Goal: Task Accomplishment & Management: Complete application form

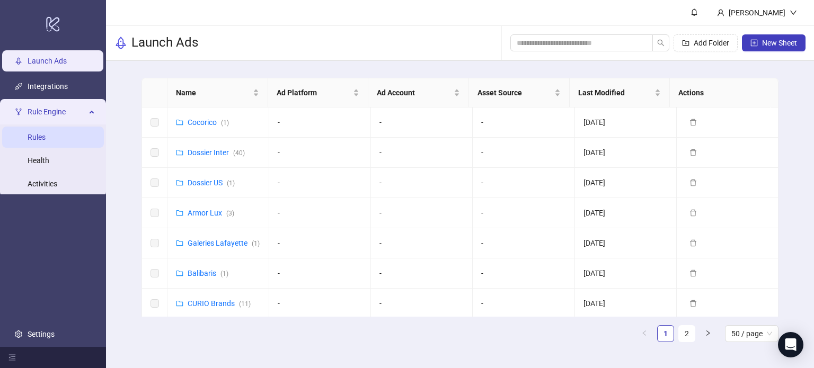
click at [46, 135] on link "Rules" at bounding box center [37, 137] width 18 height 8
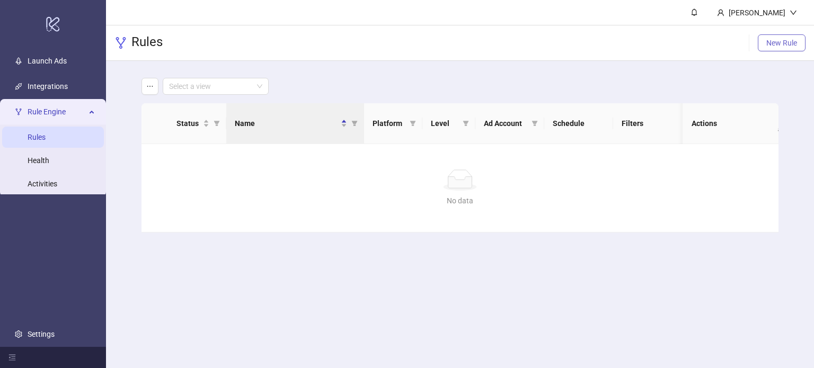
click at [773, 45] on span "New Rule" at bounding box center [781, 43] width 31 height 8
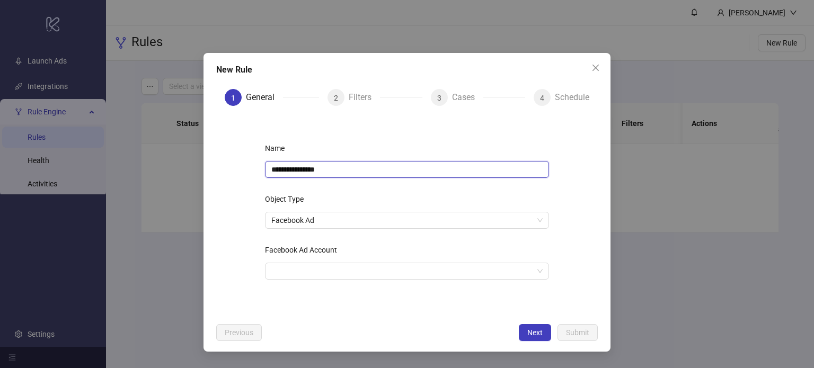
click at [352, 169] on input "**********" at bounding box center [407, 169] width 284 height 17
type input "**********"
click at [362, 264] on input "Facebook Ad Account" at bounding box center [402, 271] width 262 height 16
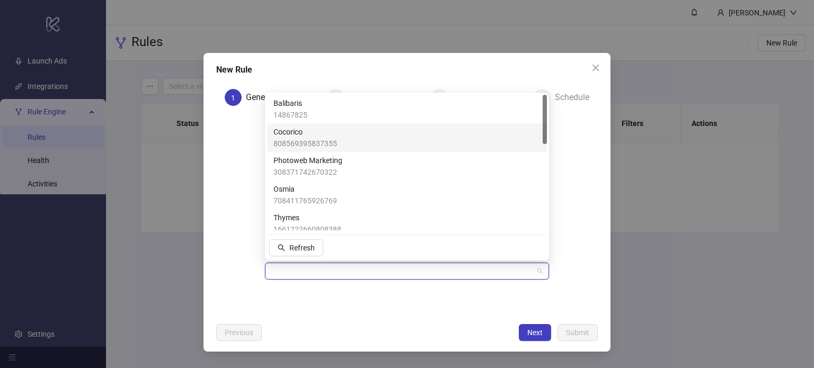
click at [413, 138] on div "Cocorico 808569395837355" at bounding box center [406, 137] width 267 height 23
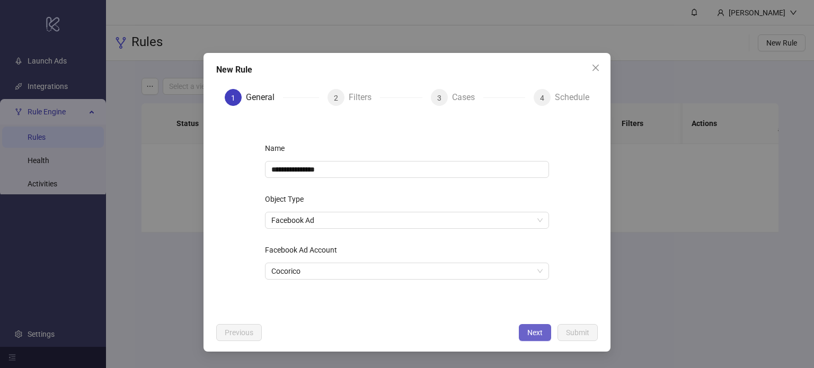
click at [533, 333] on span "Next" at bounding box center [534, 333] width 15 height 8
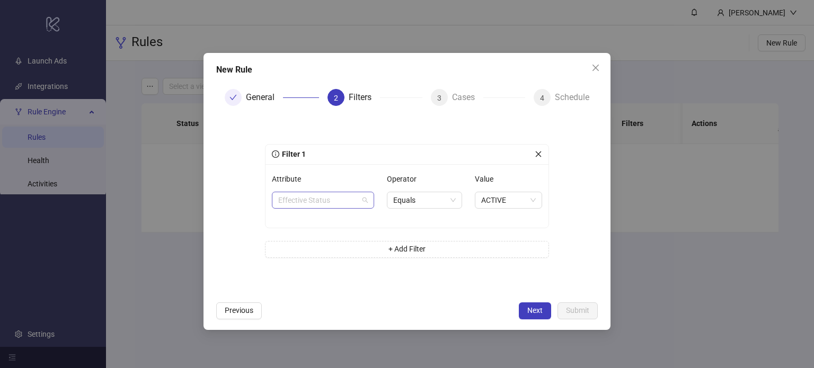
click at [324, 206] on span "Effective Status" at bounding box center [323, 200] width 90 height 16
click at [333, 203] on span "Effective Status" at bounding box center [323, 200] width 90 height 16
click at [319, 201] on span "Effective Status" at bounding box center [323, 200] width 90 height 16
click at [441, 199] on span "Equals" at bounding box center [424, 200] width 63 height 16
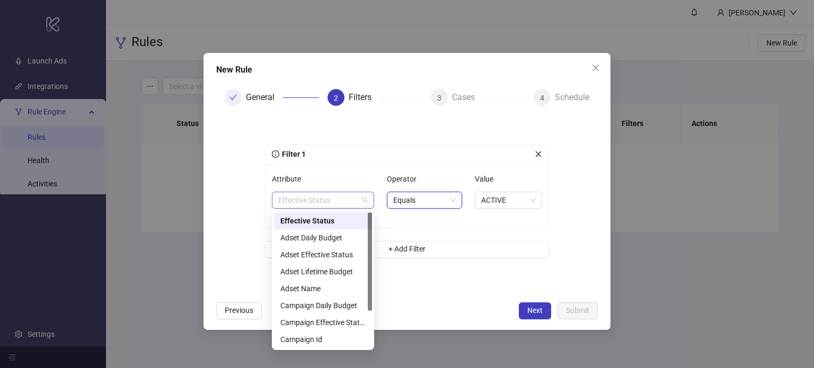
click at [318, 200] on span "Effective Status" at bounding box center [323, 200] width 90 height 16
click at [428, 253] on button "+ Add Filter" at bounding box center [407, 249] width 284 height 17
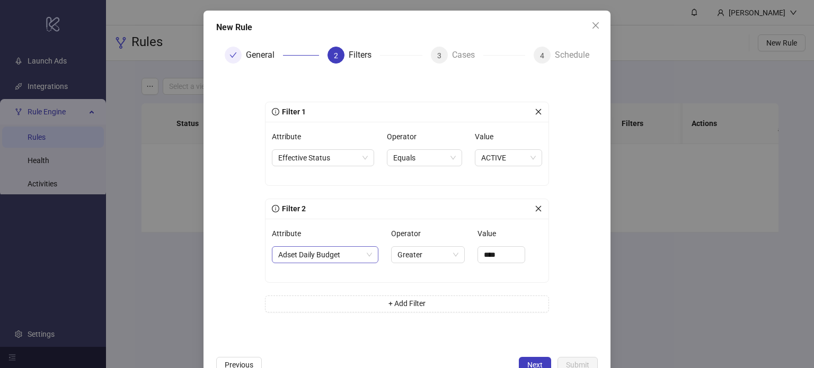
scroll to position [70, 0]
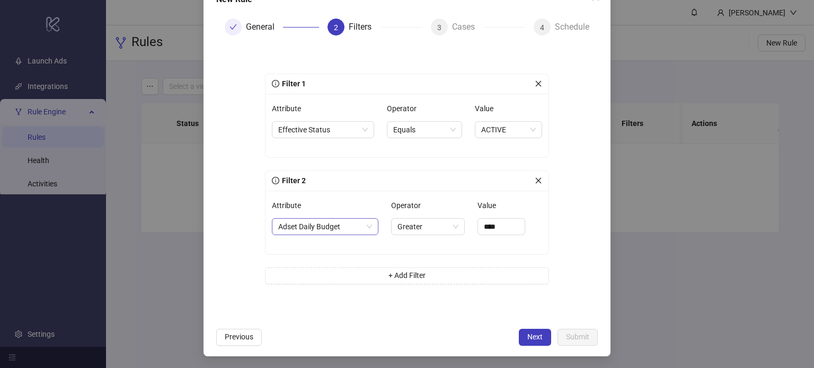
click at [320, 227] on span "Adset Daily Budget" at bounding box center [325, 227] width 94 height 16
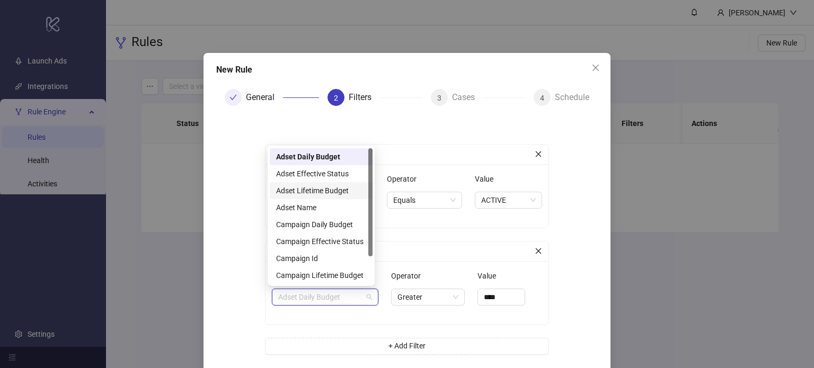
scroll to position [53, 0]
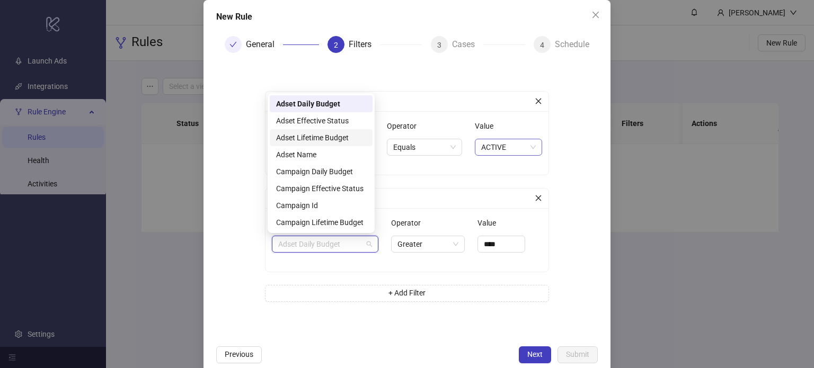
click at [535, 197] on icon "close" at bounding box center [538, 197] width 7 height 7
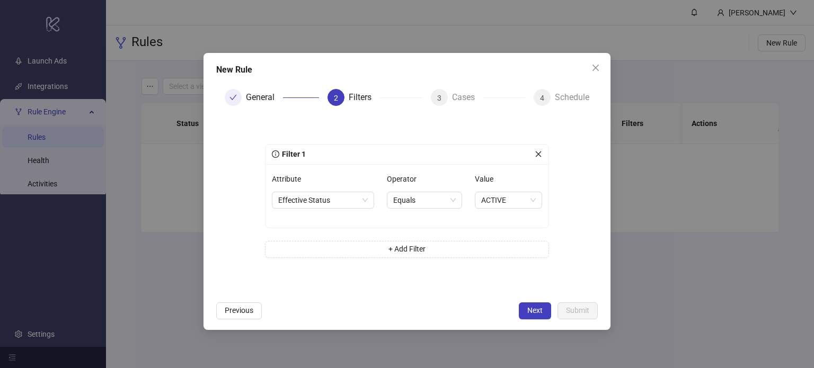
scroll to position [0, 0]
click at [534, 307] on span "Next" at bounding box center [534, 310] width 15 height 8
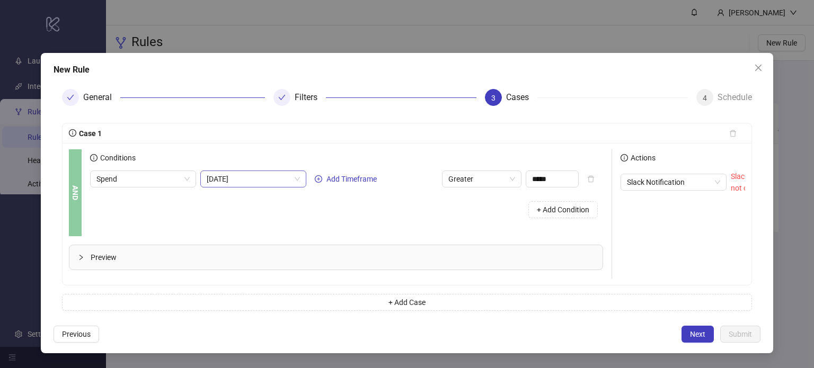
click at [239, 182] on span "[DATE]" at bounding box center [253, 179] width 93 height 16
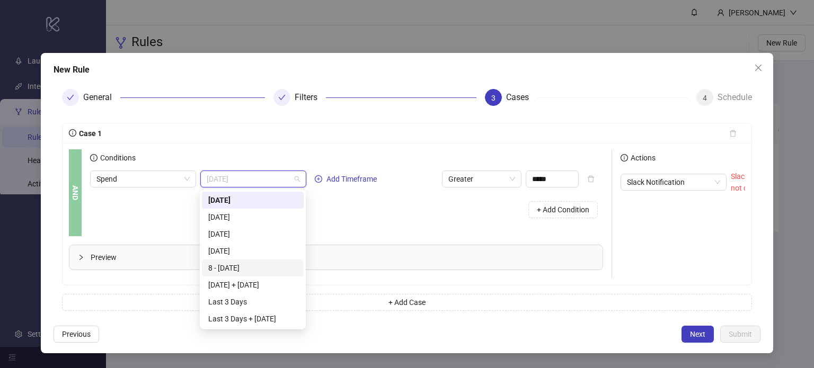
click at [251, 264] on div "8 - [DATE]" at bounding box center [252, 268] width 89 height 12
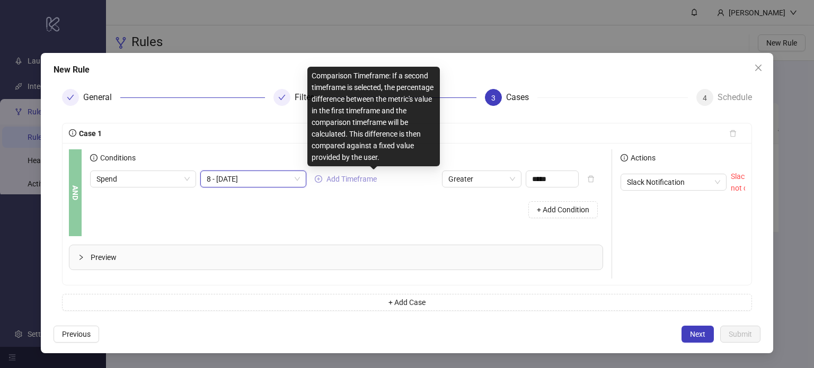
click at [374, 179] on span "Add Timeframe" at bounding box center [351, 179] width 50 height 8
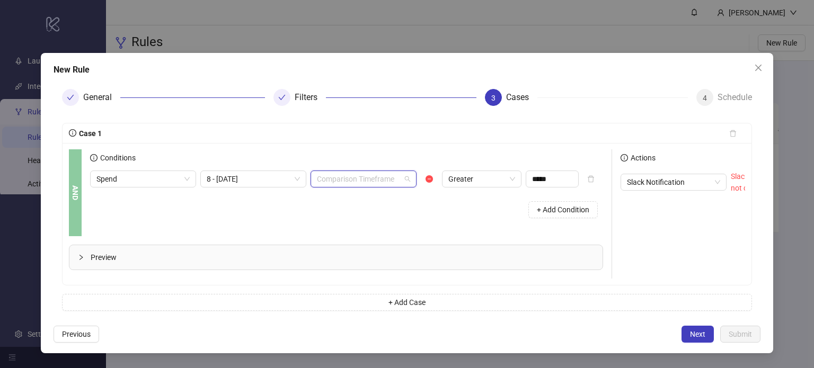
click at [371, 182] on input "search" at bounding box center [359, 179] width 84 height 16
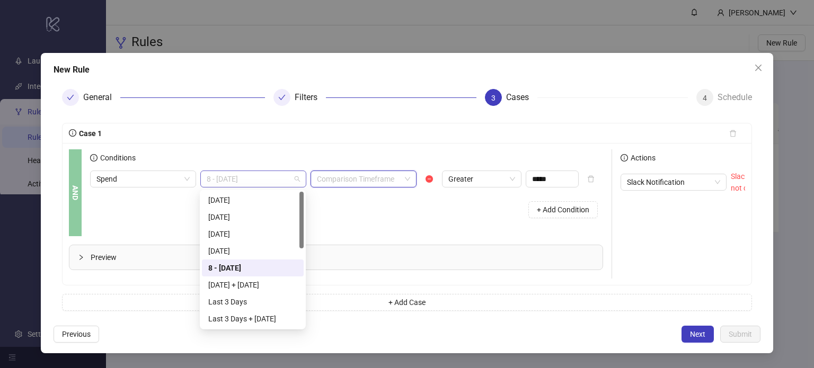
click at [278, 180] on span "8 - [DATE]" at bounding box center [253, 179] width 93 height 16
click at [344, 176] on input "search" at bounding box center [359, 179] width 84 height 16
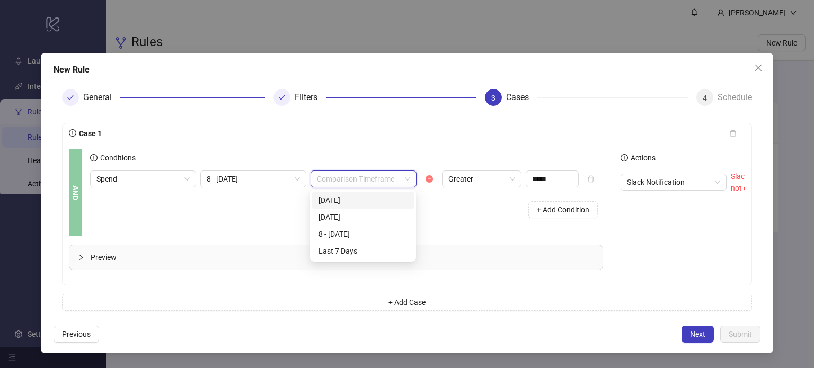
click at [430, 182] on icon "minus-circle" at bounding box center [429, 178] width 7 height 7
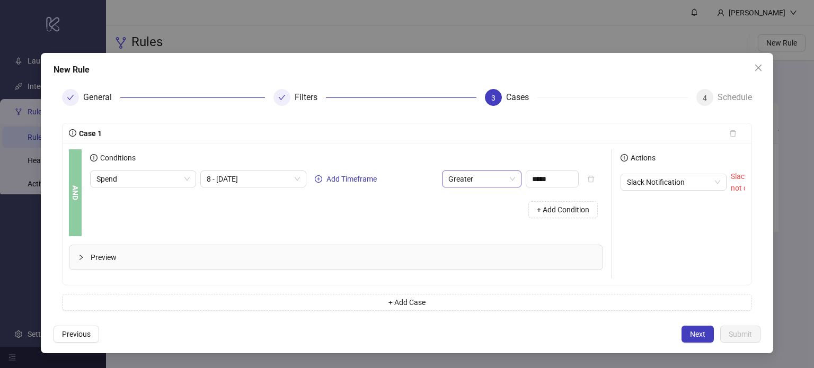
click at [467, 178] on span "Greater" at bounding box center [481, 179] width 67 height 16
click at [543, 178] on input "*****" at bounding box center [552, 179] width 52 height 16
click at [500, 181] on span "Greater" at bounding box center [481, 179] width 67 height 16
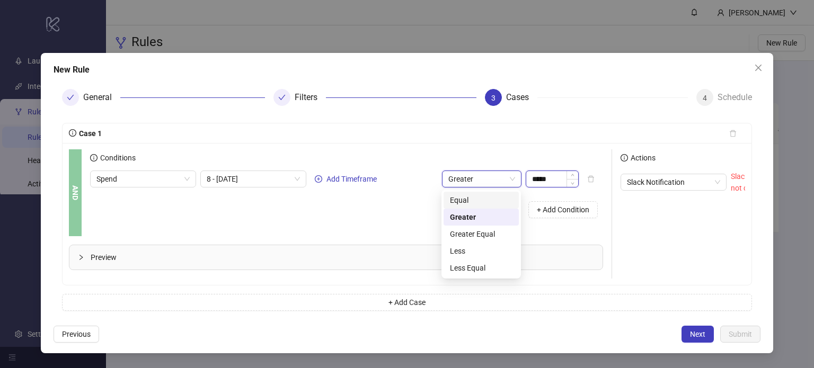
click at [545, 180] on input "*****" at bounding box center [552, 179] width 52 height 16
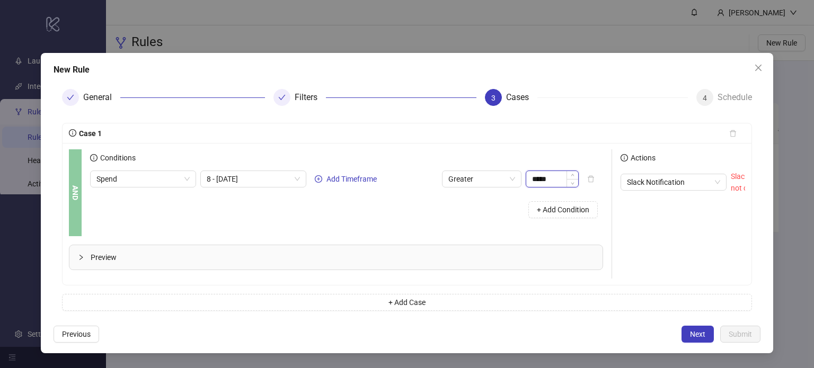
click at [545, 180] on input "*****" at bounding box center [552, 179] width 52 height 16
type input "******"
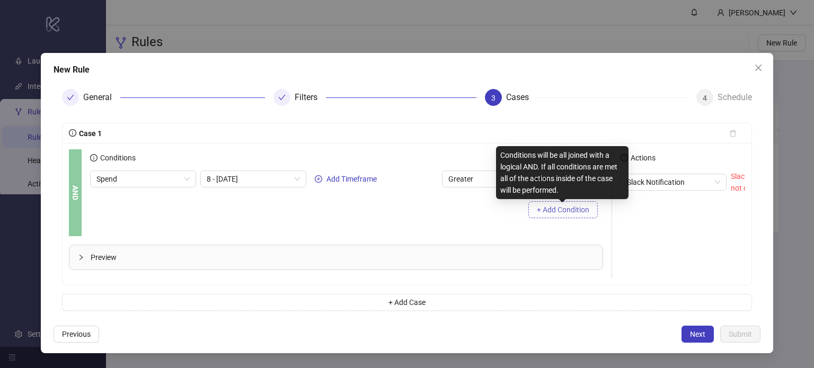
click at [552, 207] on span "+ Add Condition" at bounding box center [563, 210] width 52 height 8
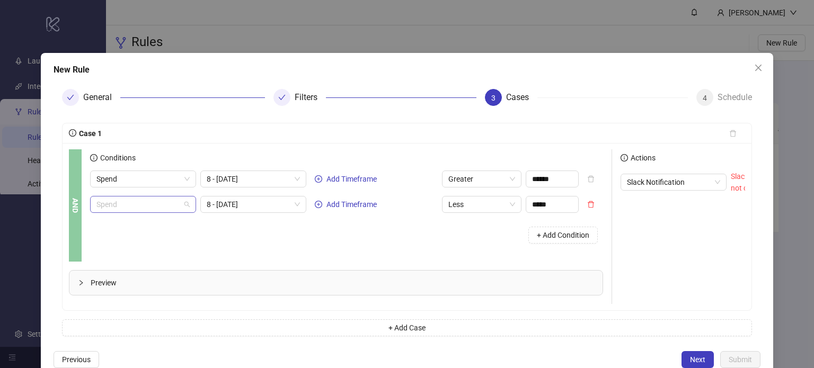
click at [155, 207] on span "Spend" at bounding box center [142, 205] width 93 height 16
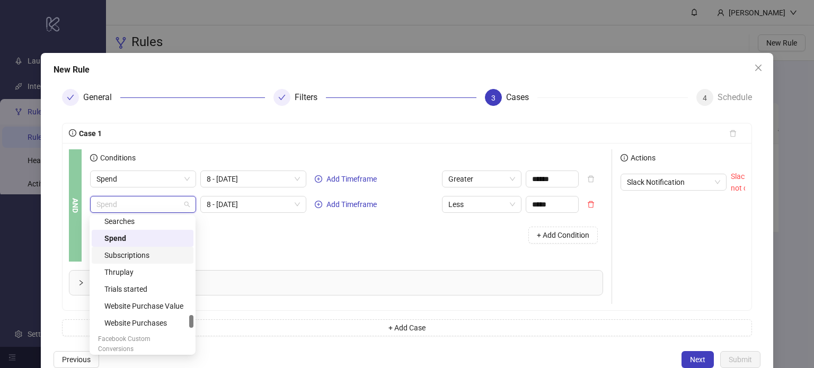
scroll to position [986, 0]
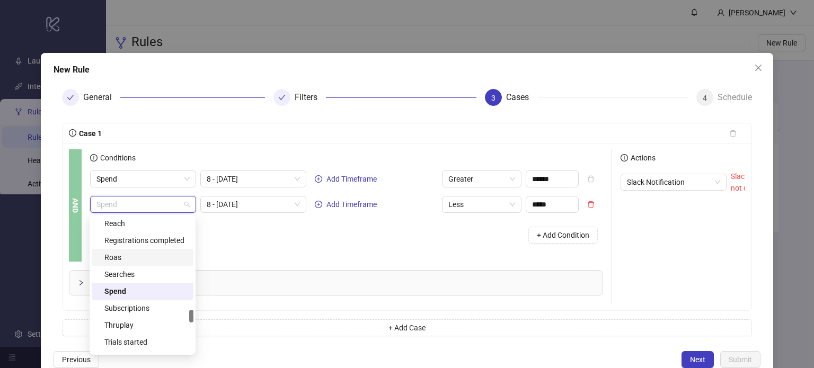
click at [141, 260] on div "Roas" at bounding box center [145, 258] width 83 height 12
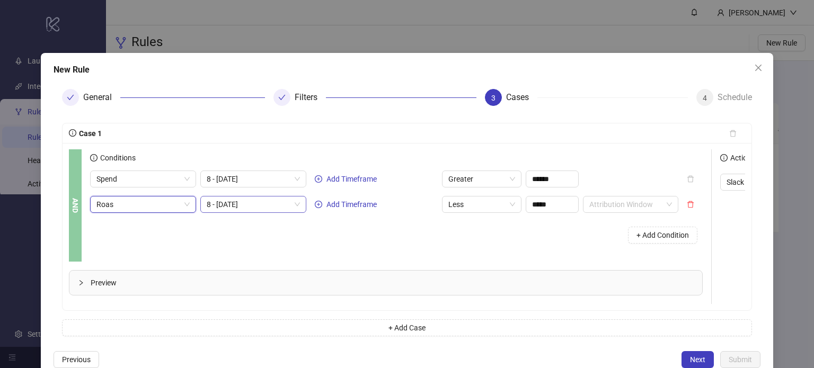
click at [282, 204] on span "8 - [DATE]" at bounding box center [253, 205] width 93 height 16
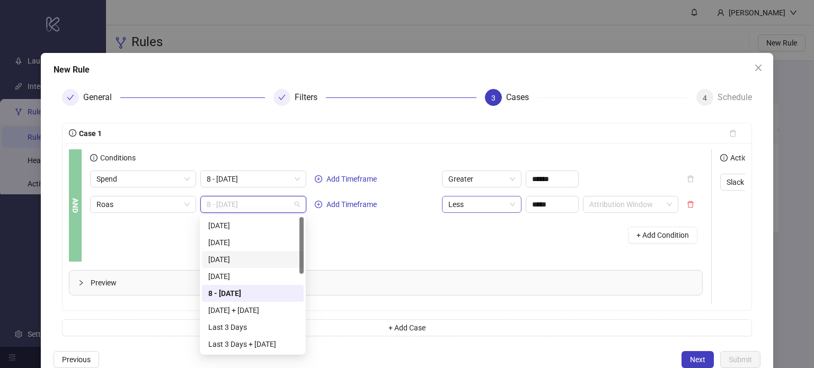
click at [472, 204] on span "Less" at bounding box center [481, 205] width 67 height 16
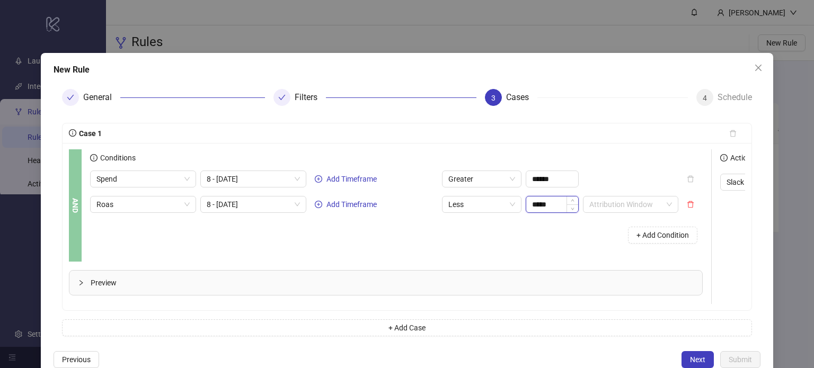
click at [554, 199] on input "*****" at bounding box center [552, 205] width 52 height 16
type input "****"
click at [271, 280] on span "Preview" at bounding box center [392, 283] width 603 height 12
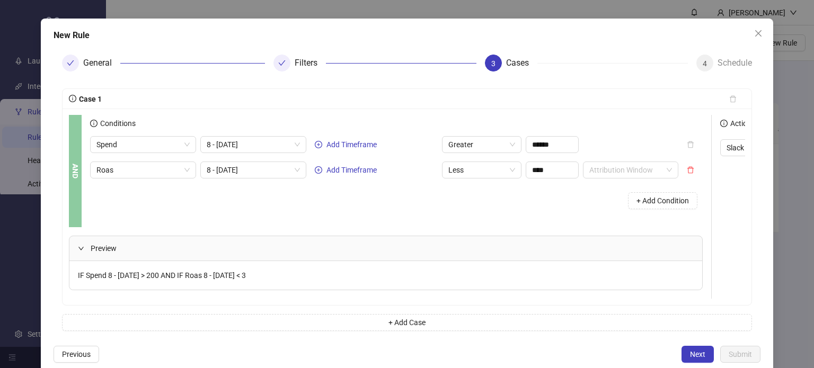
scroll to position [59, 0]
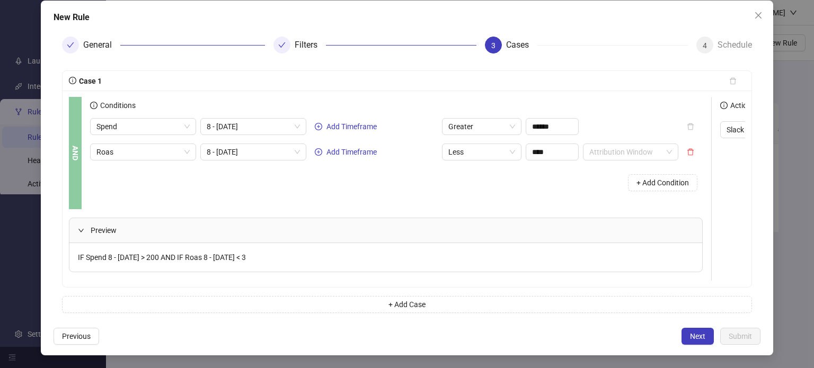
click at [284, 255] on div "IF Spend 8 - [DATE] > 200 AND IF Roas 8 - [DATE] < 3" at bounding box center [385, 257] width 633 height 29
click at [666, 144] on span at bounding box center [630, 152] width 83 height 16
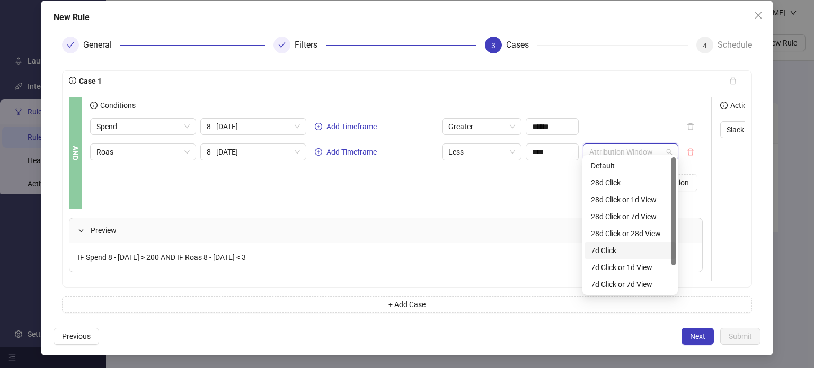
click at [632, 255] on div "7d Click" at bounding box center [630, 251] width 78 height 12
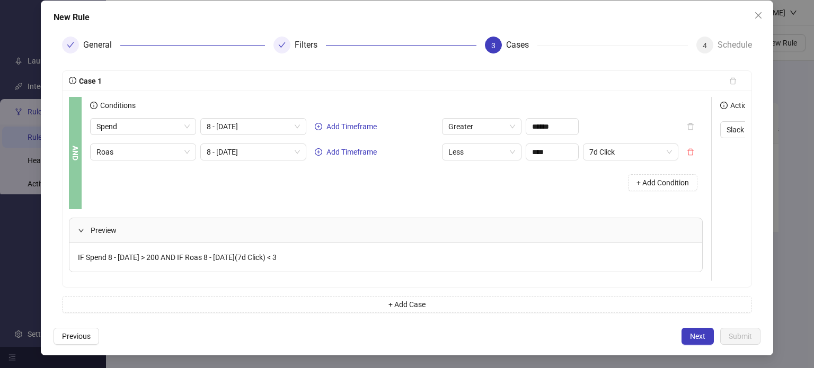
click at [579, 198] on div "Conditions Spend 8 - [DATE] Add Timeframe Greater ****** Roas 8 - [DATE] Add Ti…" at bounding box center [400, 153] width 621 height 112
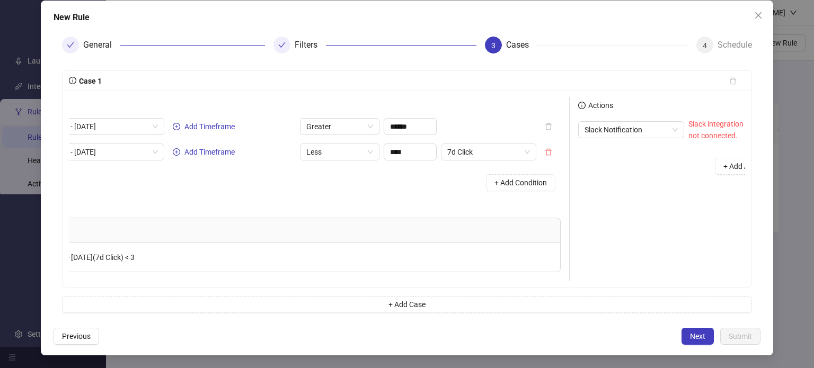
scroll to position [0, 185]
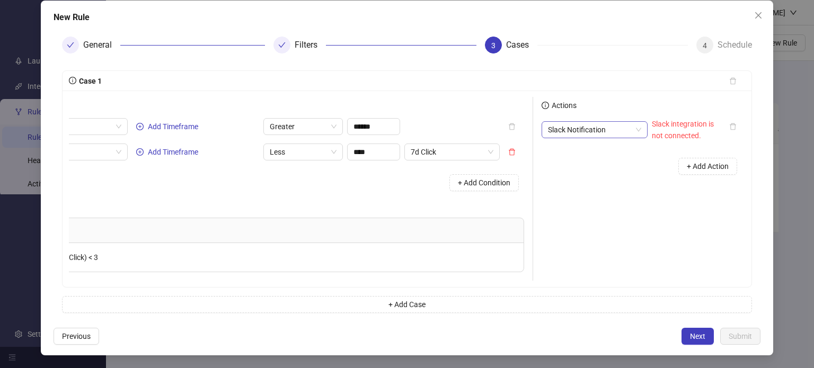
click at [616, 124] on span "Slack Notification" at bounding box center [594, 130] width 93 height 16
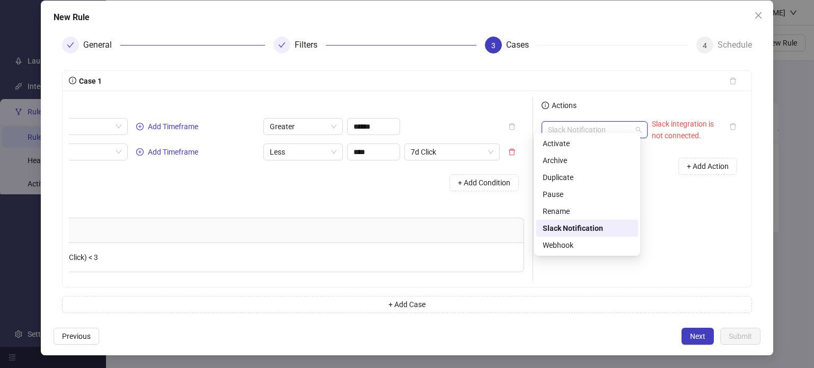
click at [599, 225] on div "Slack Notification" at bounding box center [587, 229] width 89 height 12
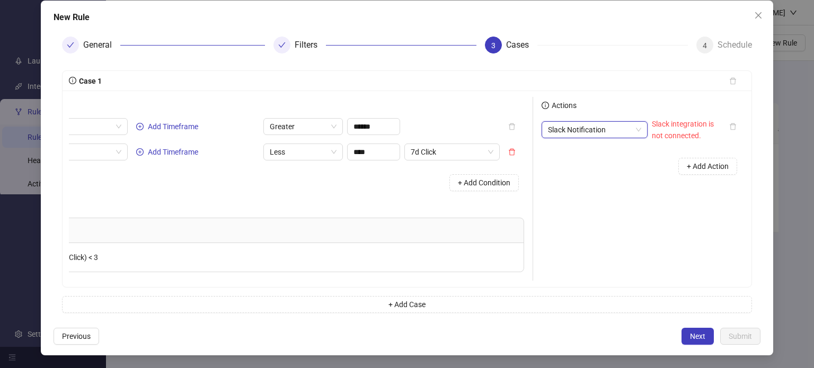
click at [618, 126] on span "Slack Notification" at bounding box center [594, 130] width 93 height 16
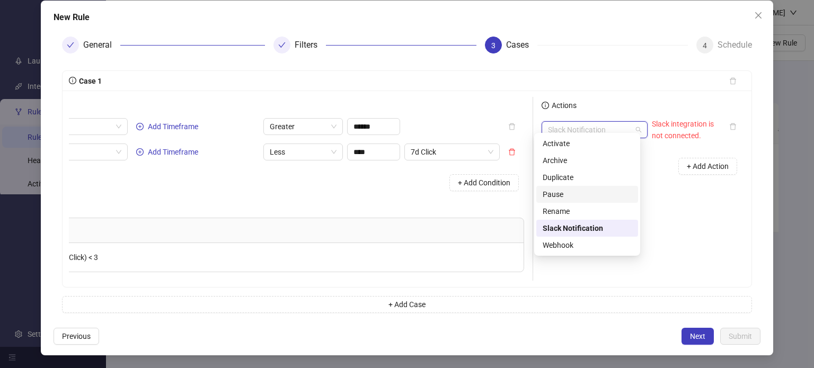
click at [568, 192] on div "Pause" at bounding box center [587, 195] width 89 height 12
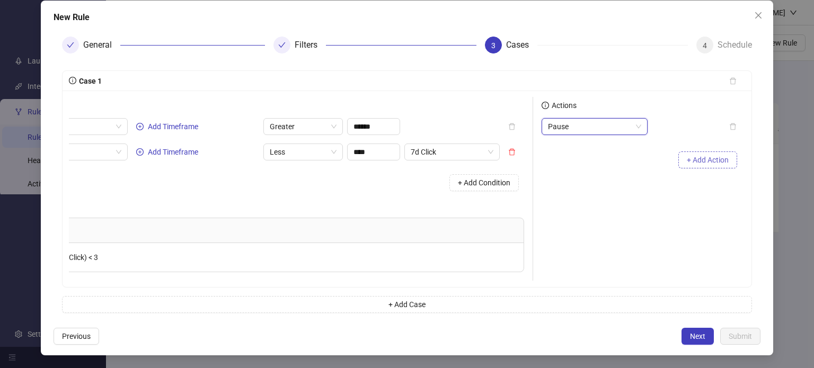
click at [697, 156] on span "+ Add Action" at bounding box center [708, 160] width 42 height 8
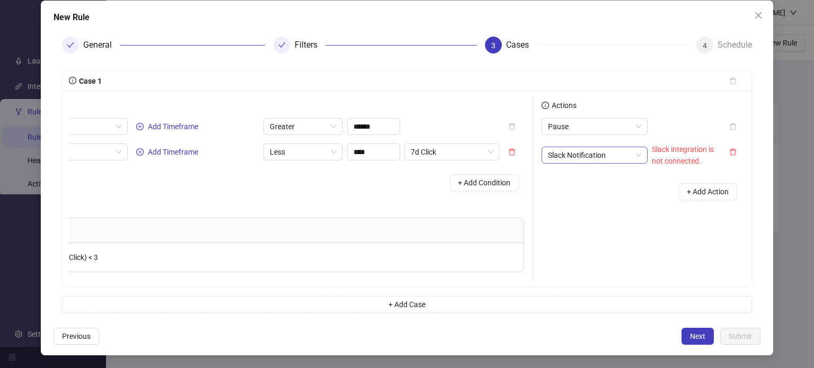
drag, startPoint x: 604, startPoint y: 148, endPoint x: 607, endPoint y: 154, distance: 6.9
click at [603, 148] on span "Slack Notification" at bounding box center [594, 155] width 93 height 16
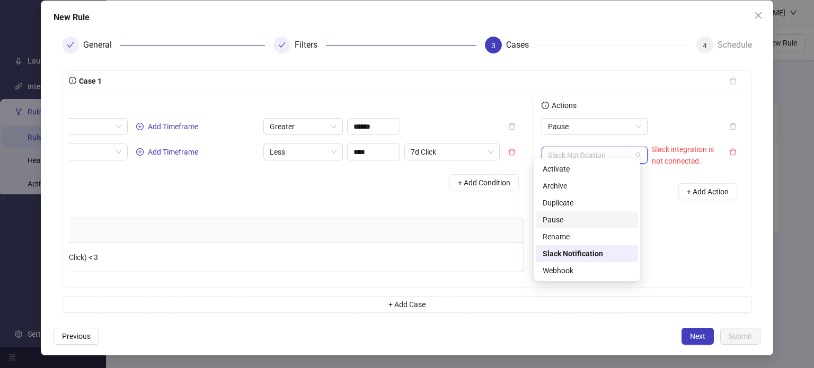
click at [706, 240] on div "Actions Pause Slack Notification Slack integration is not connected. + Add Acti…" at bounding box center [639, 189] width 212 height 184
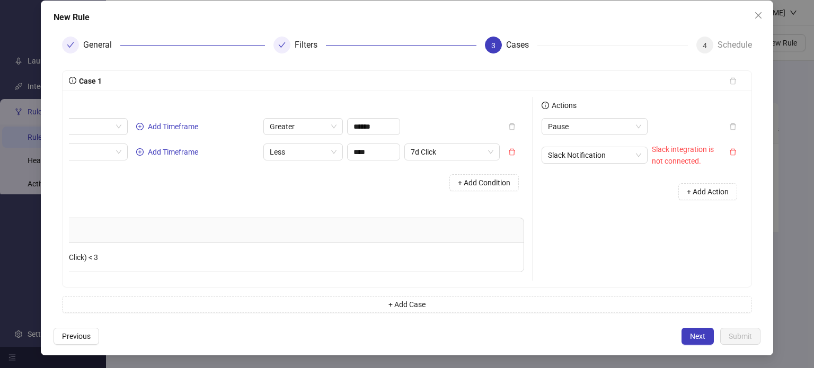
scroll to position [0, 0]
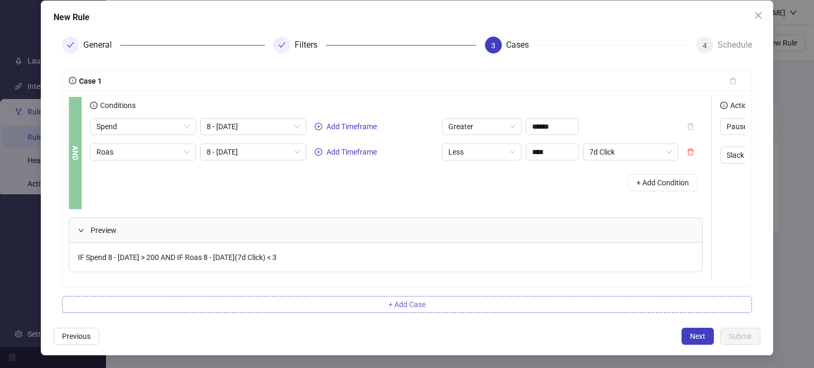
click at [467, 304] on button "+ Add Case" at bounding box center [407, 304] width 690 height 17
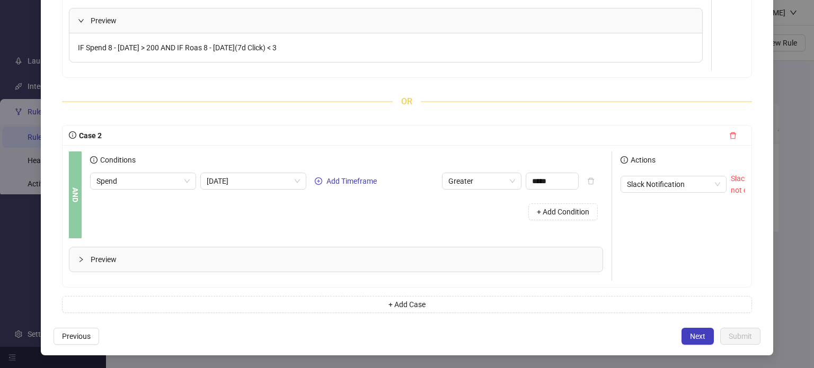
scroll to position [277, 0]
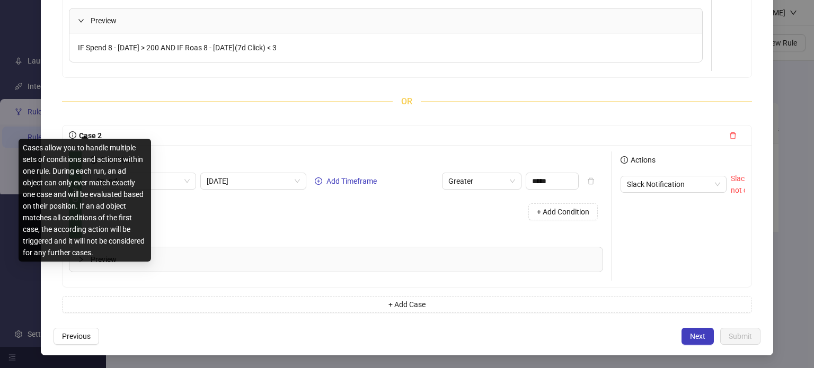
click at [93, 131] on span "Case 2" at bounding box center [88, 135] width 25 height 8
click at [94, 131] on span "Case 2" at bounding box center [88, 135] width 25 height 8
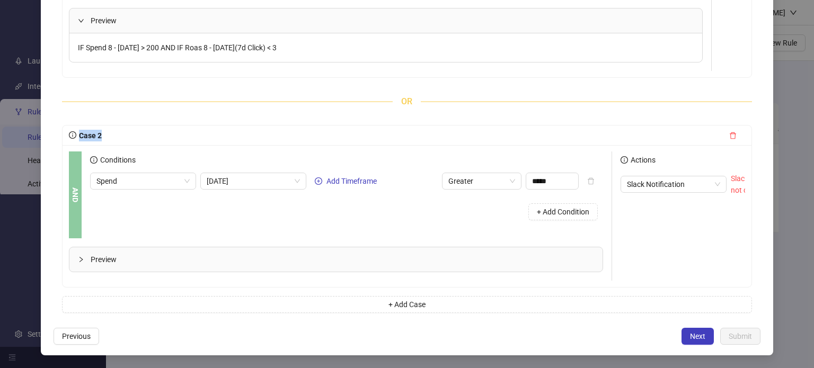
click at [729, 132] on icon "delete" at bounding box center [732, 135] width 7 height 7
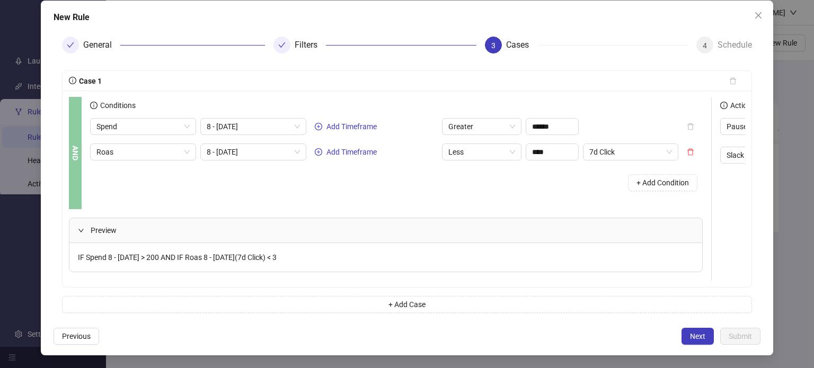
scroll to position [59, 0]
click at [690, 337] on span "Next" at bounding box center [697, 336] width 15 height 8
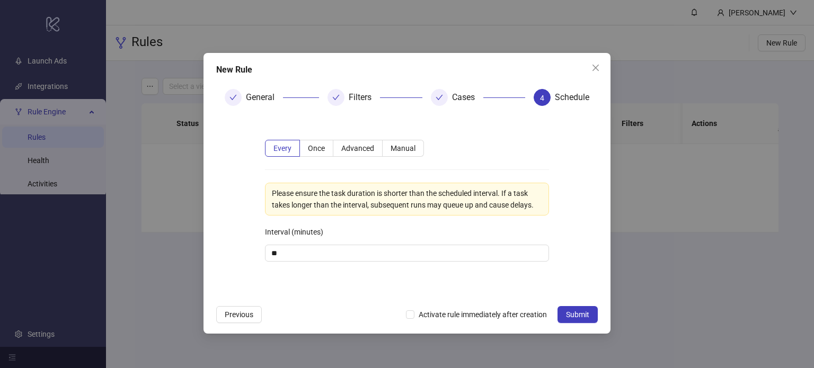
scroll to position [0, 0]
click at [446, 98] on div at bounding box center [439, 97] width 17 height 17
click at [250, 317] on span "Previous" at bounding box center [239, 315] width 29 height 8
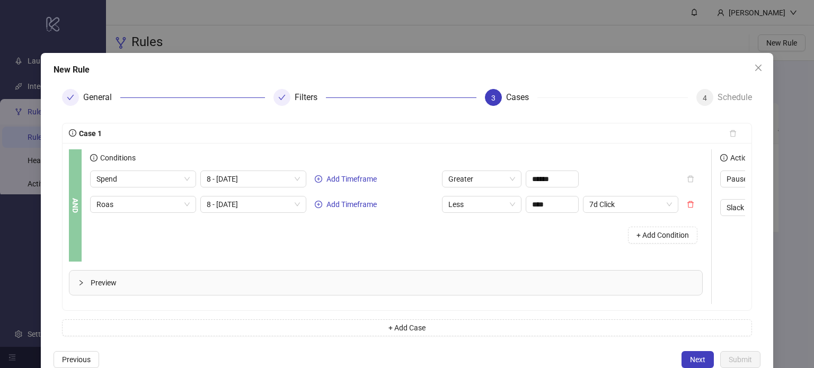
scroll to position [0, 185]
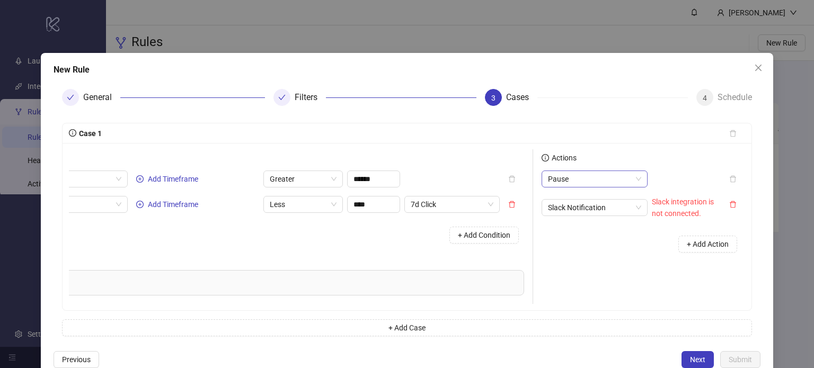
click at [630, 174] on span "Pause" at bounding box center [594, 179] width 93 height 16
click at [721, 201] on button "button" at bounding box center [733, 204] width 24 height 17
click at [604, 180] on span "Pause" at bounding box center [594, 179] width 93 height 16
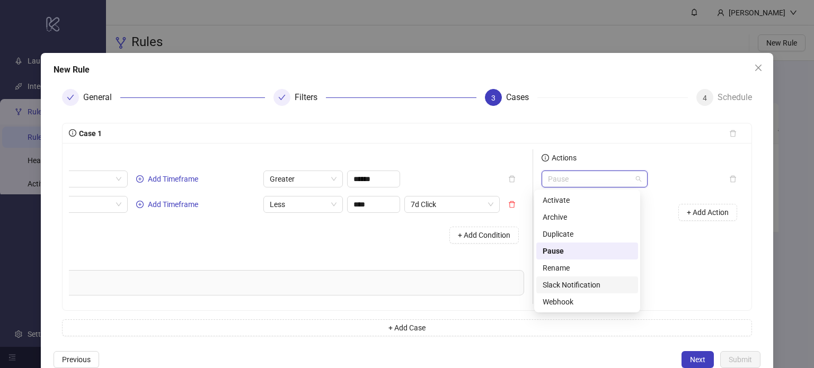
drag, startPoint x: 581, startPoint y: 290, endPoint x: 611, endPoint y: 271, distance: 35.7
click at [581, 289] on div "Slack Notification" at bounding box center [587, 285] width 89 height 12
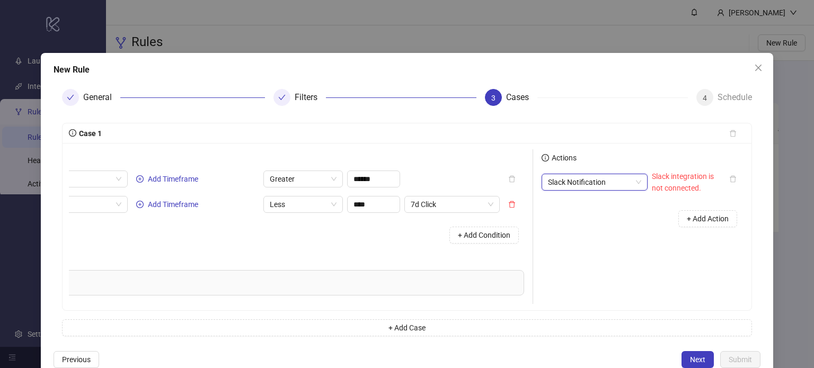
click at [702, 364] on button "Next" at bounding box center [697, 359] width 32 height 17
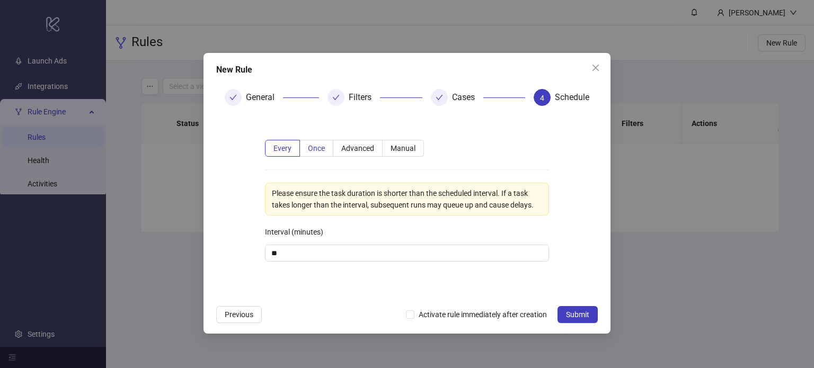
click at [320, 149] on span "Once" at bounding box center [316, 148] width 17 height 8
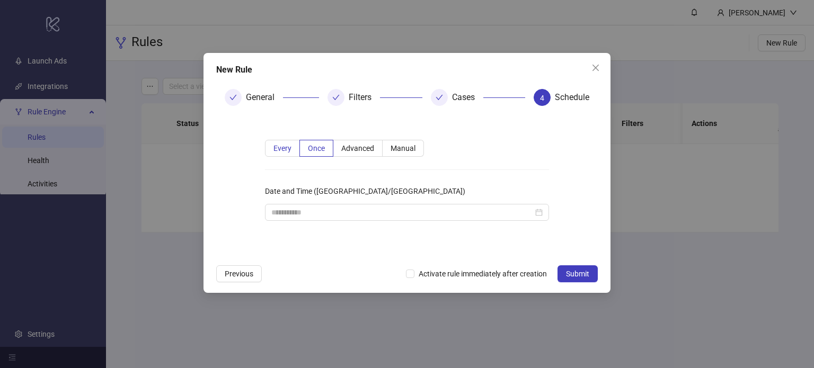
click at [270, 148] on label "Every" at bounding box center [282, 148] width 35 height 17
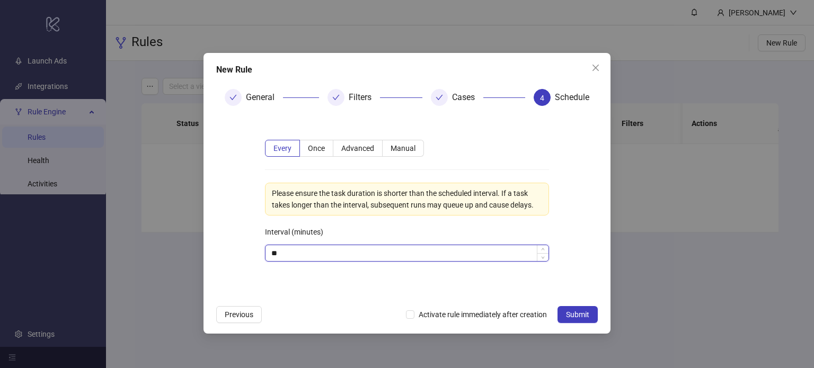
click at [299, 252] on input "**" at bounding box center [406, 253] width 283 height 16
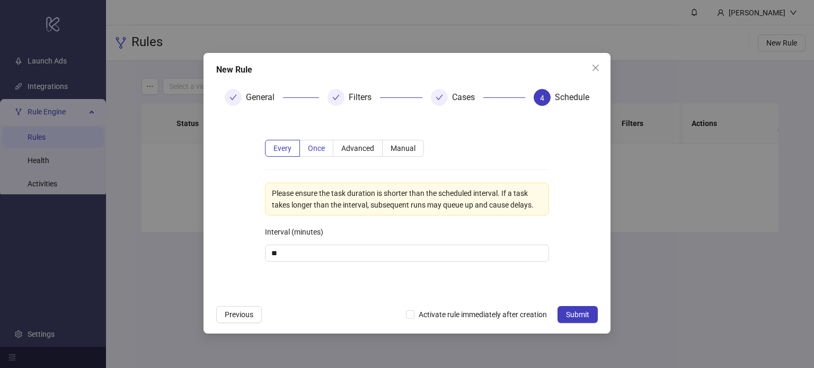
click at [323, 141] on label "Once" at bounding box center [316, 148] width 33 height 17
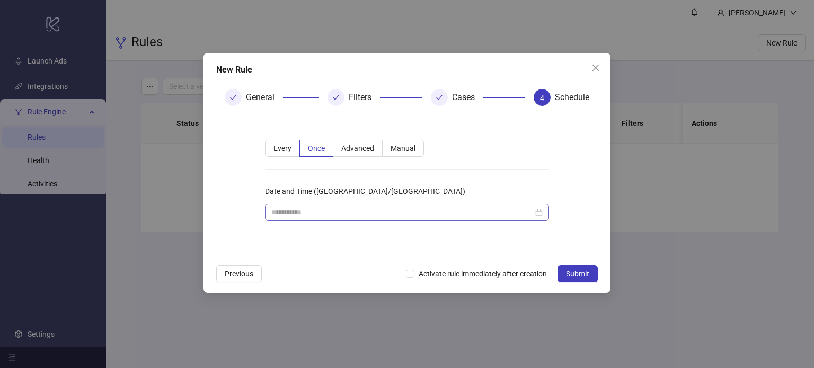
click at [329, 219] on div at bounding box center [407, 212] width 284 height 17
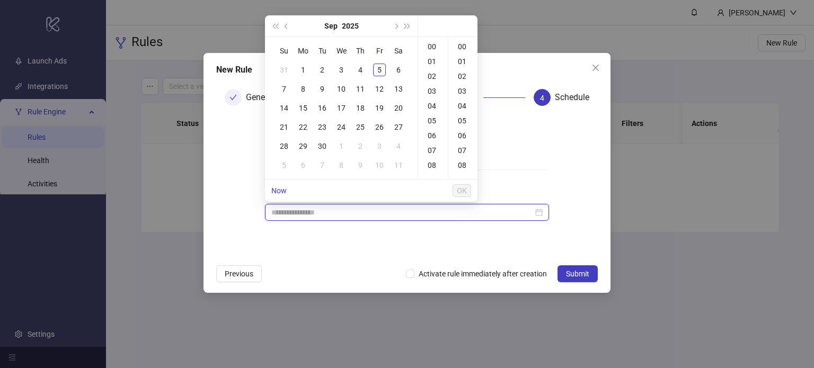
type input "**********"
click at [232, 173] on form "Every Once Advanced Manual Date and Time ([GEOGRAPHIC_DATA]/[GEOGRAPHIC_DATA])" at bounding box center [407, 186] width 382 height 145
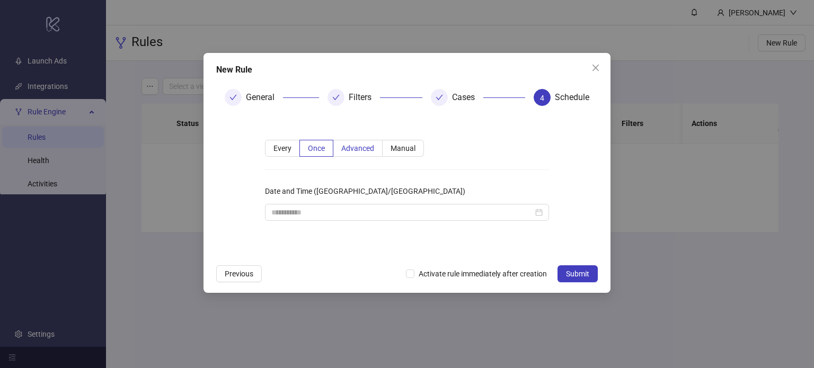
click at [349, 154] on label "Advanced" at bounding box center [357, 148] width 49 height 17
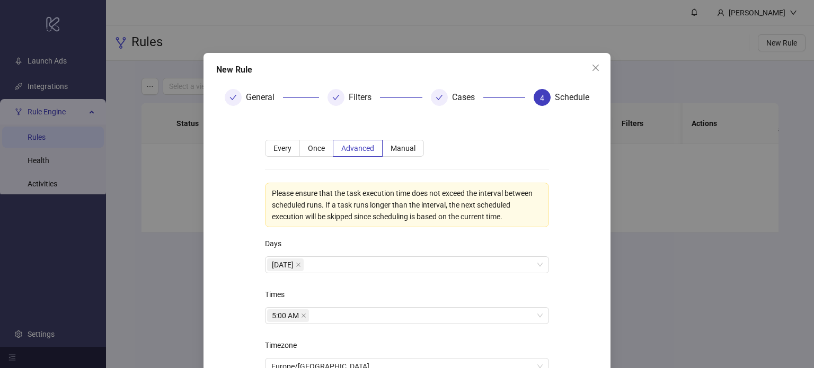
scroll to position [53, 0]
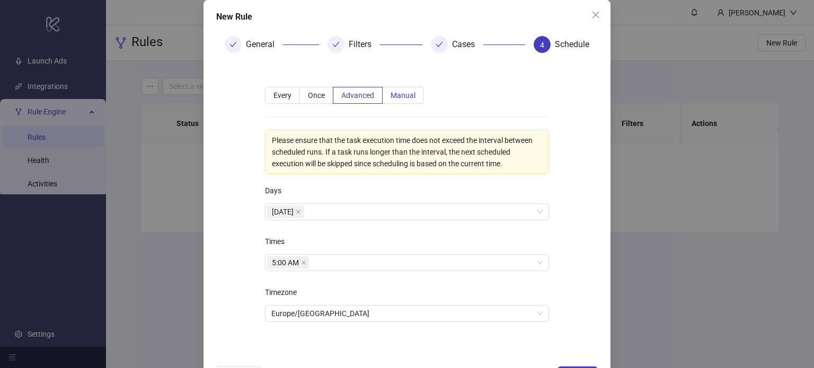
click at [395, 92] on span "Manual" at bounding box center [403, 95] width 25 height 8
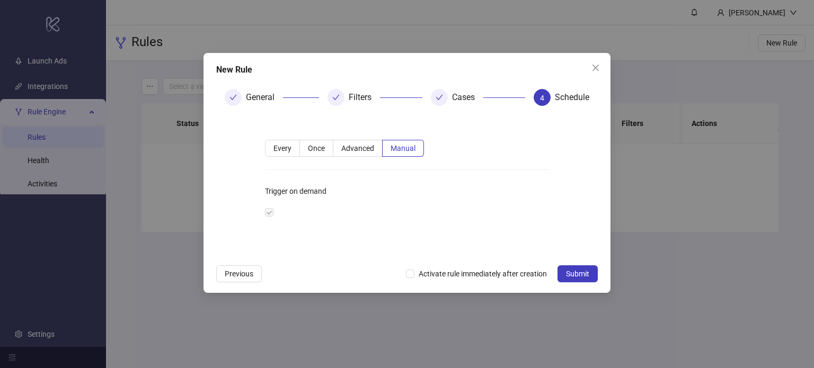
scroll to position [0, 0]
click at [362, 144] on span "Advanced" at bounding box center [357, 148] width 33 height 8
